Goal: Transaction & Acquisition: Purchase product/service

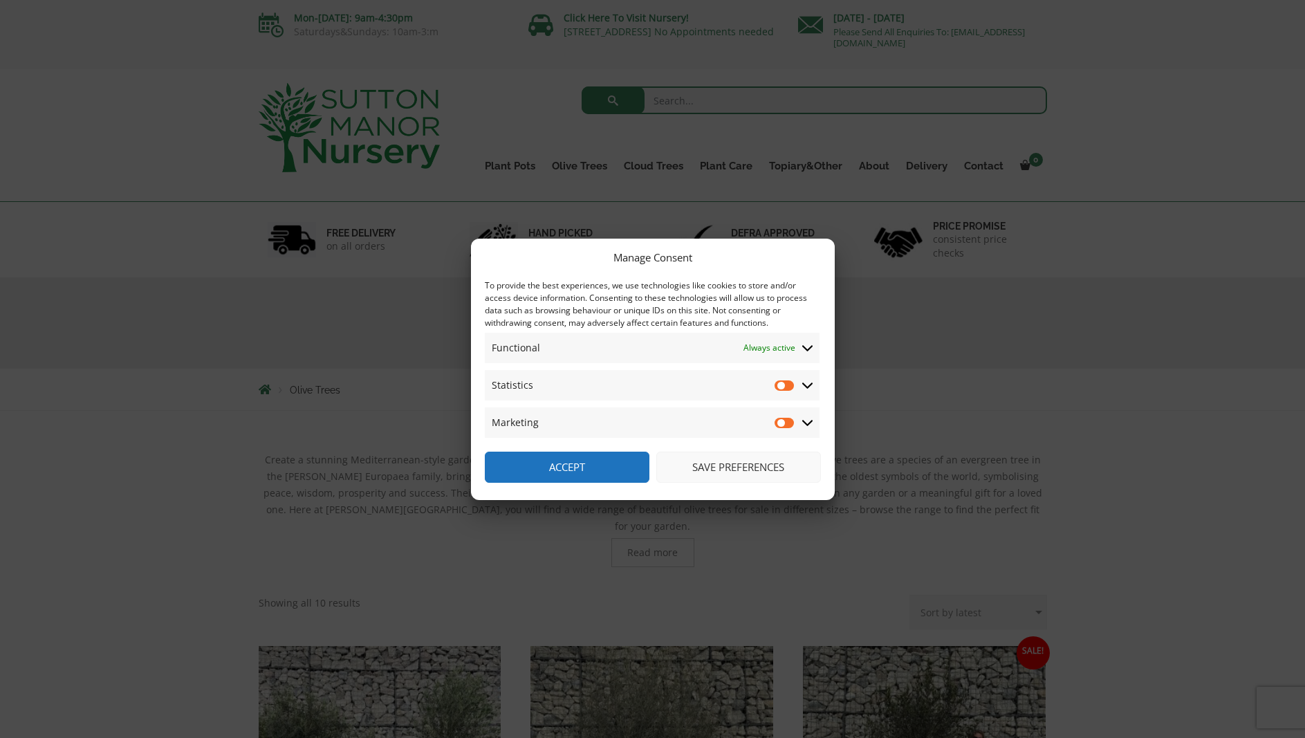
click at [719, 470] on button "Save preferences" at bounding box center [738, 467] width 165 height 31
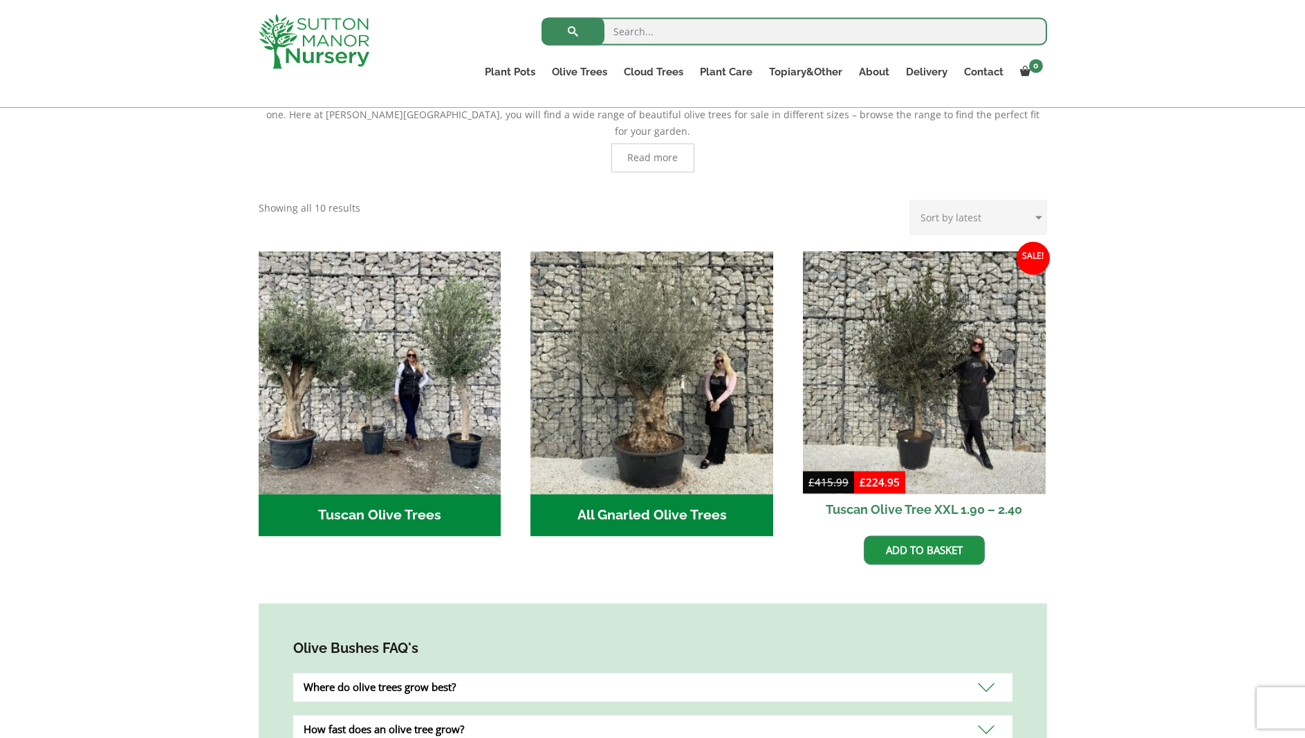
scroll to position [423, 0]
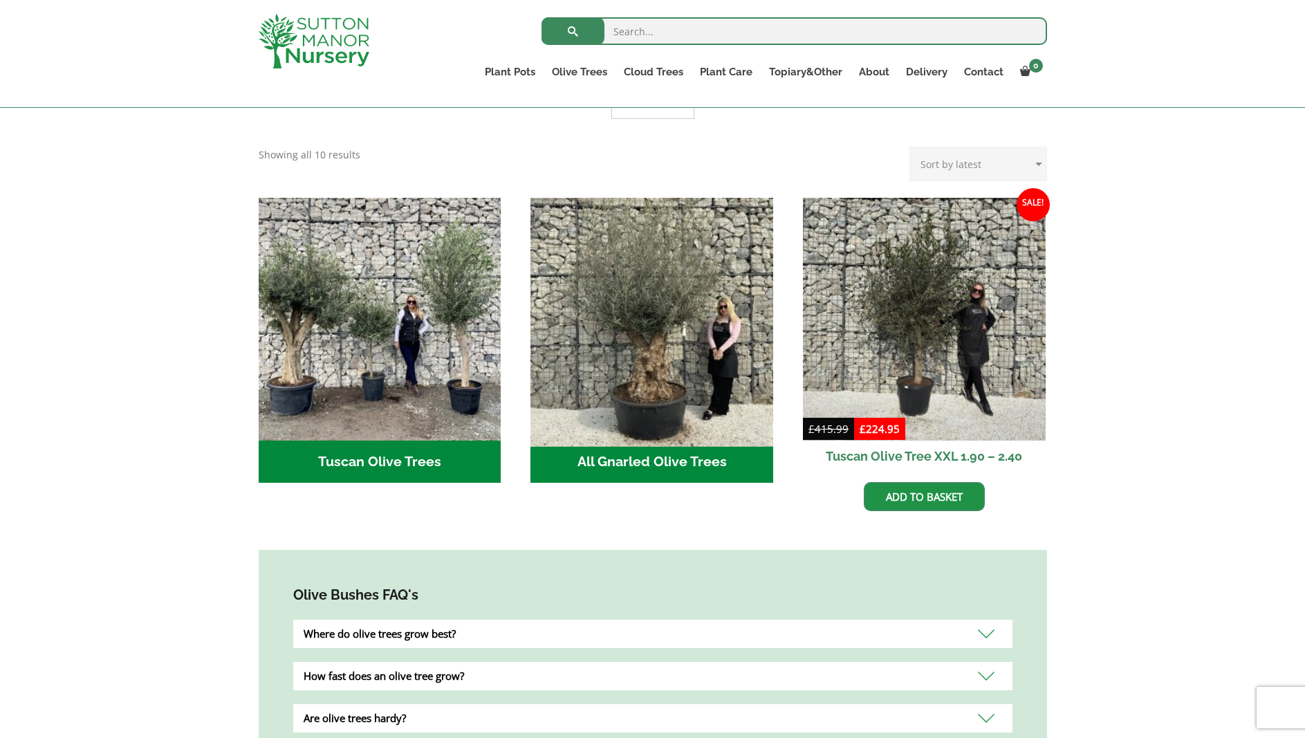
click at [663, 311] on img "Visit product category All Gnarled Olive Trees" at bounding box center [652, 319] width 255 height 255
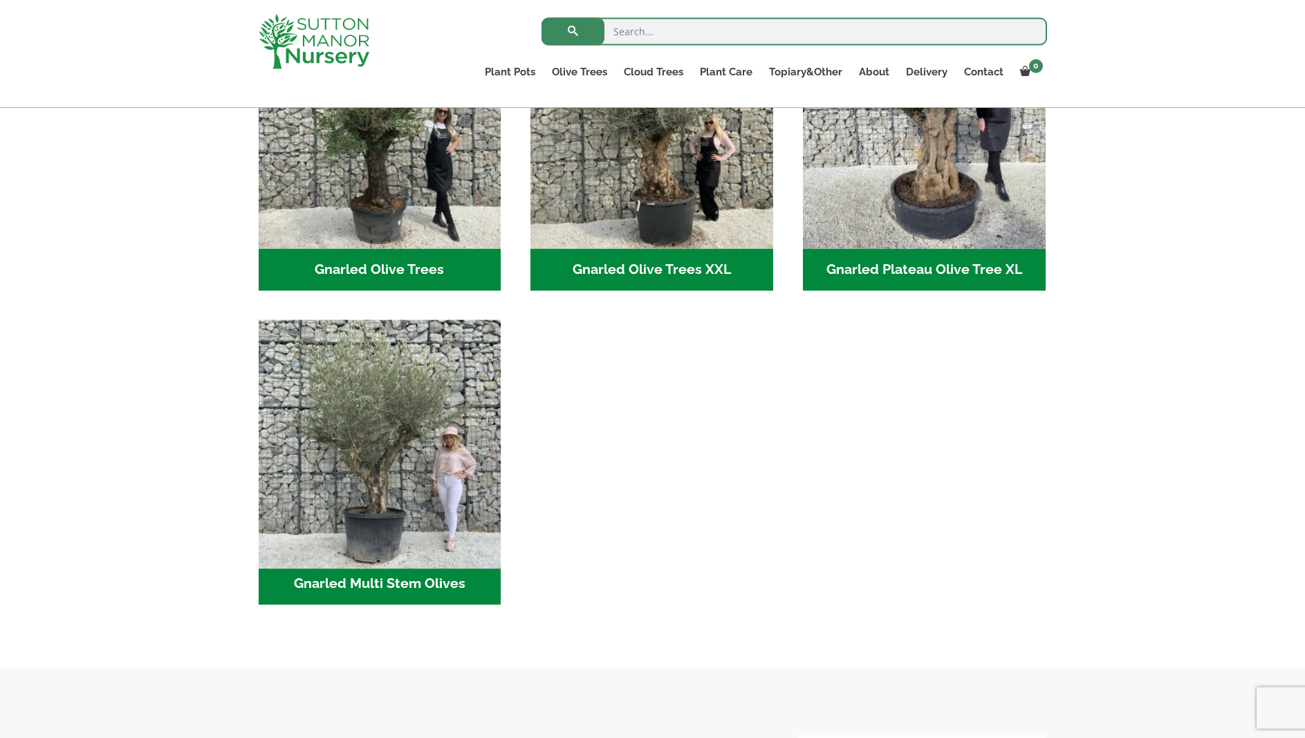
scroll to position [423, 0]
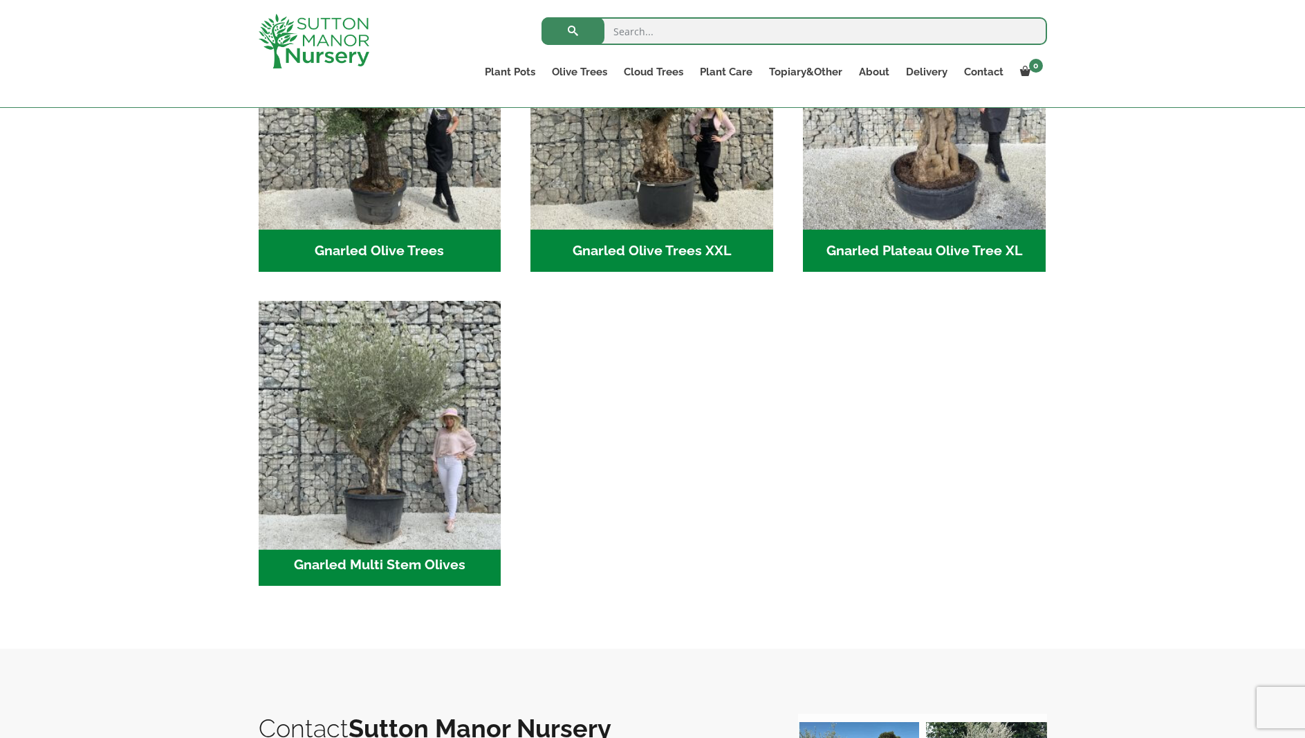
click at [362, 452] on img "Visit product category Gnarled Multi Stem Olives" at bounding box center [379, 422] width 255 height 255
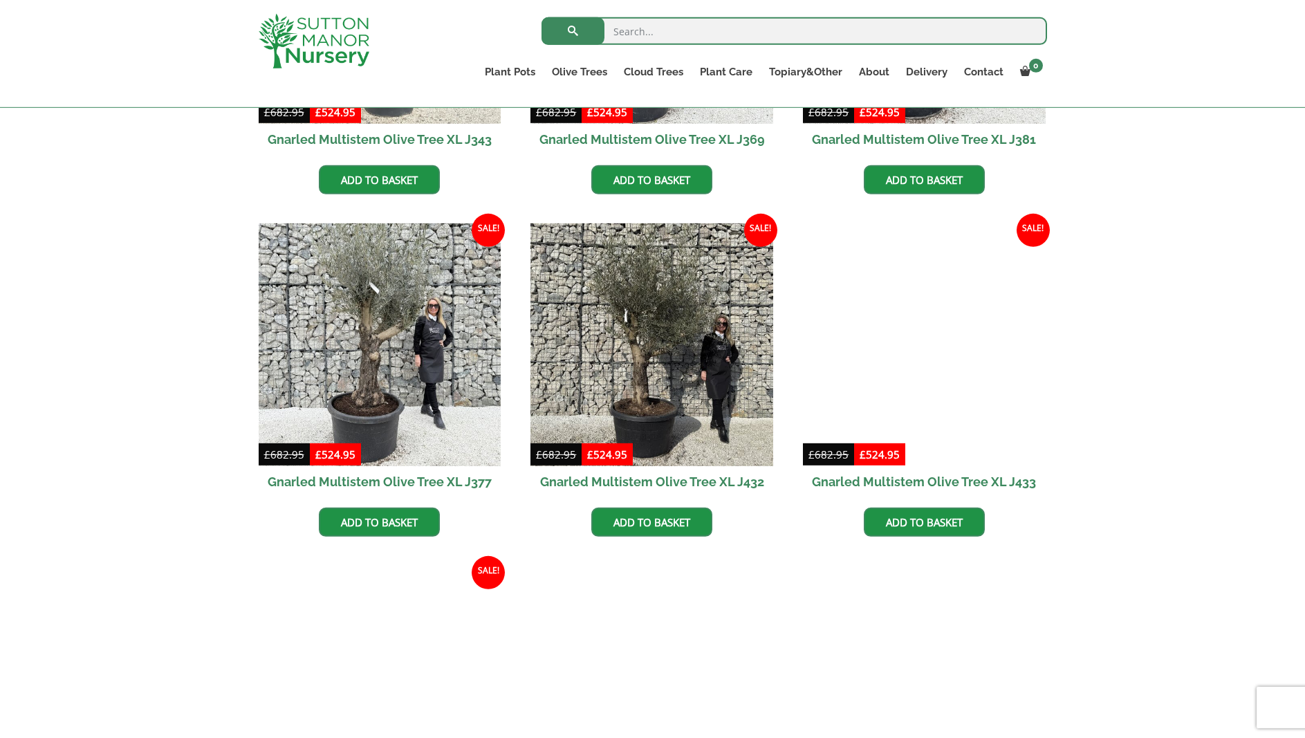
scroll to position [2399, 0]
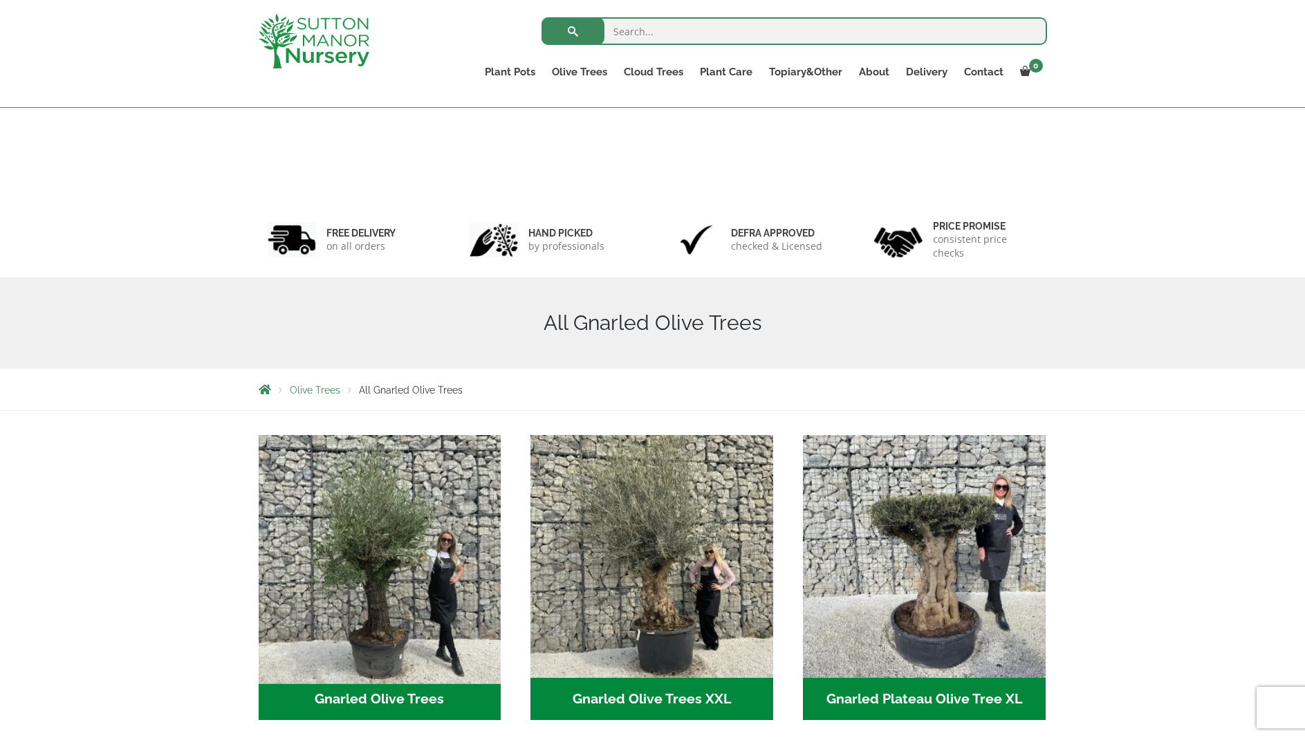
scroll to position [423, 0]
